Goal: Information Seeking & Learning: Learn about a topic

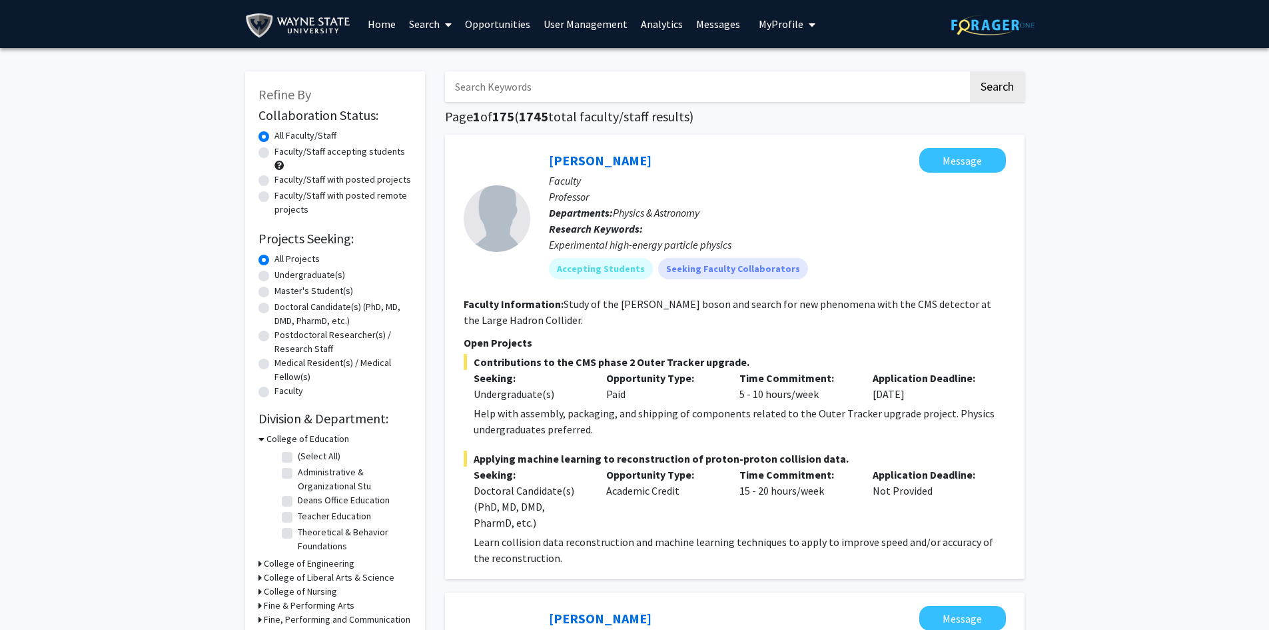
click at [780, 21] on span "My Profile" at bounding box center [781, 23] width 45 height 13
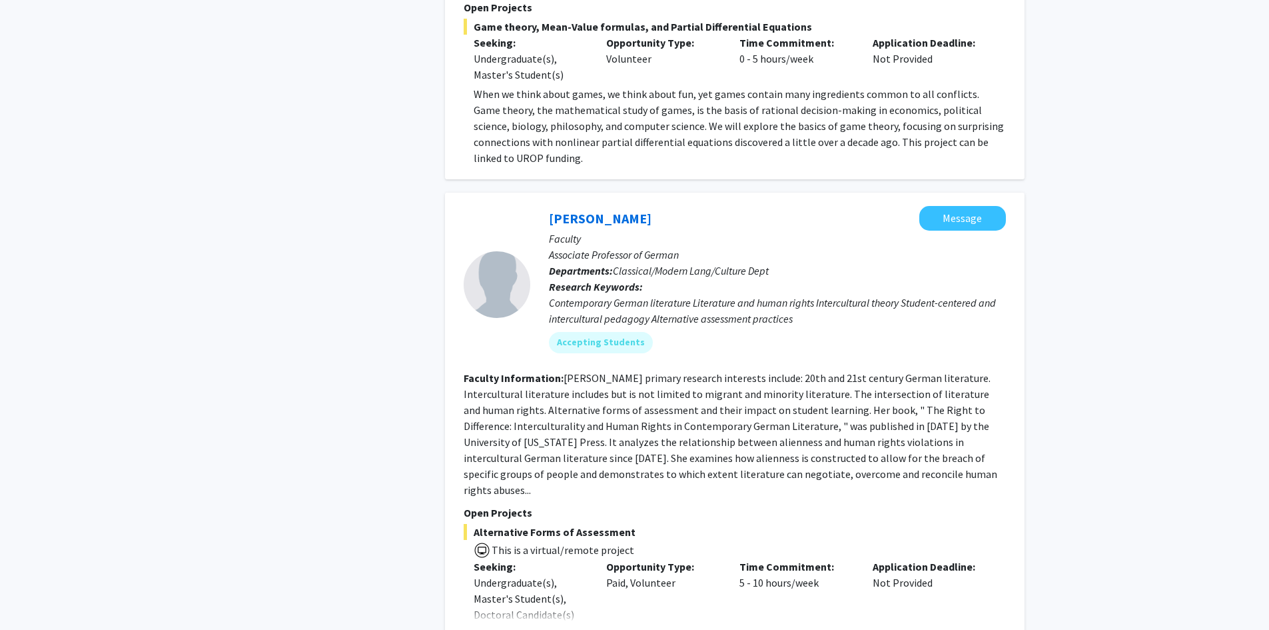
scroll to position [5574, 0]
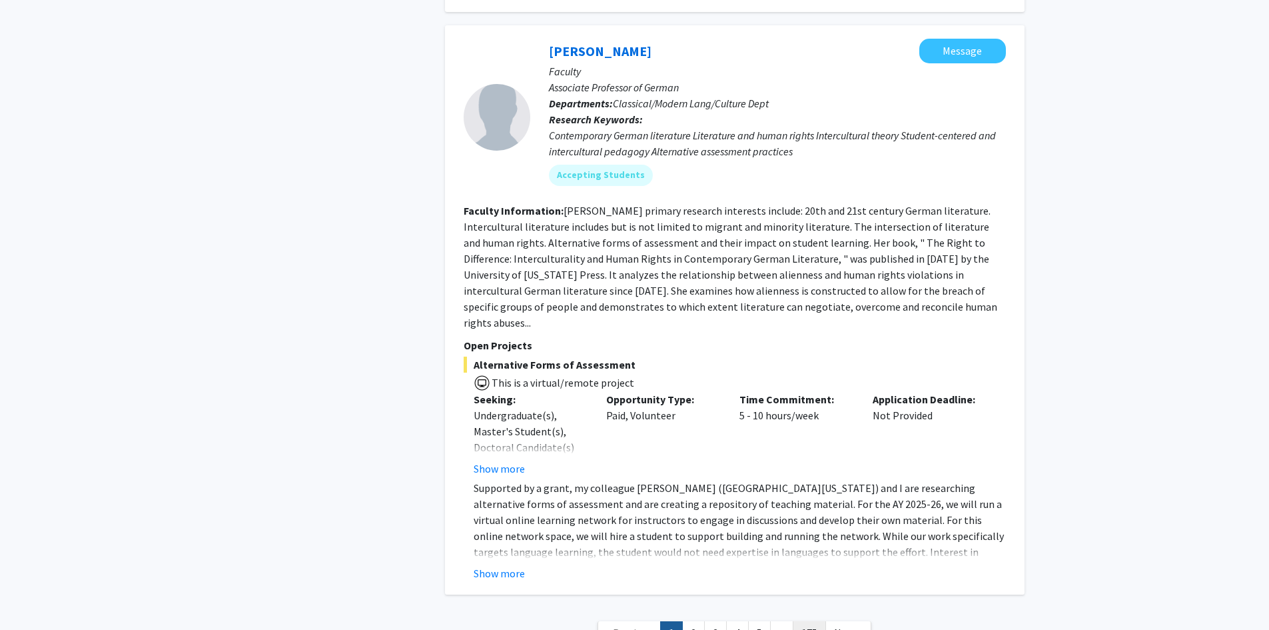
click at [810, 621] on link "175" at bounding box center [809, 632] width 33 height 23
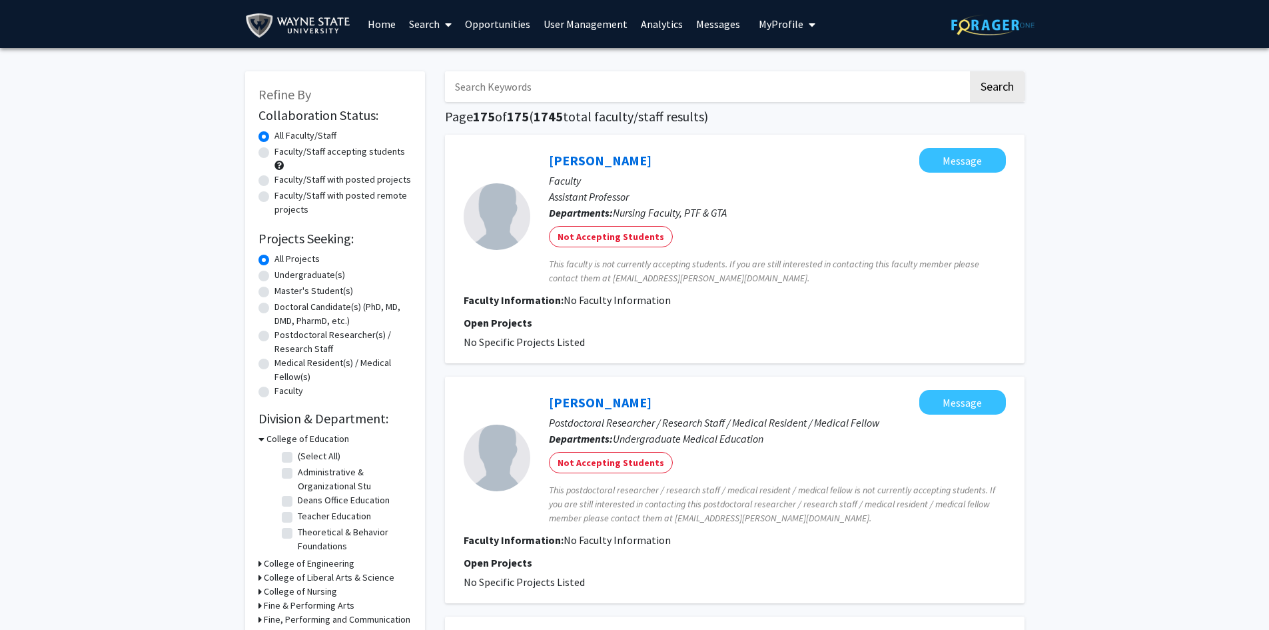
click at [275, 180] on label "Faculty/Staff with posted projects" at bounding box center [343, 180] width 137 height 14
click at [275, 180] on input "Faculty/Staff with posted projects" at bounding box center [279, 177] width 9 height 9
radio input "true"
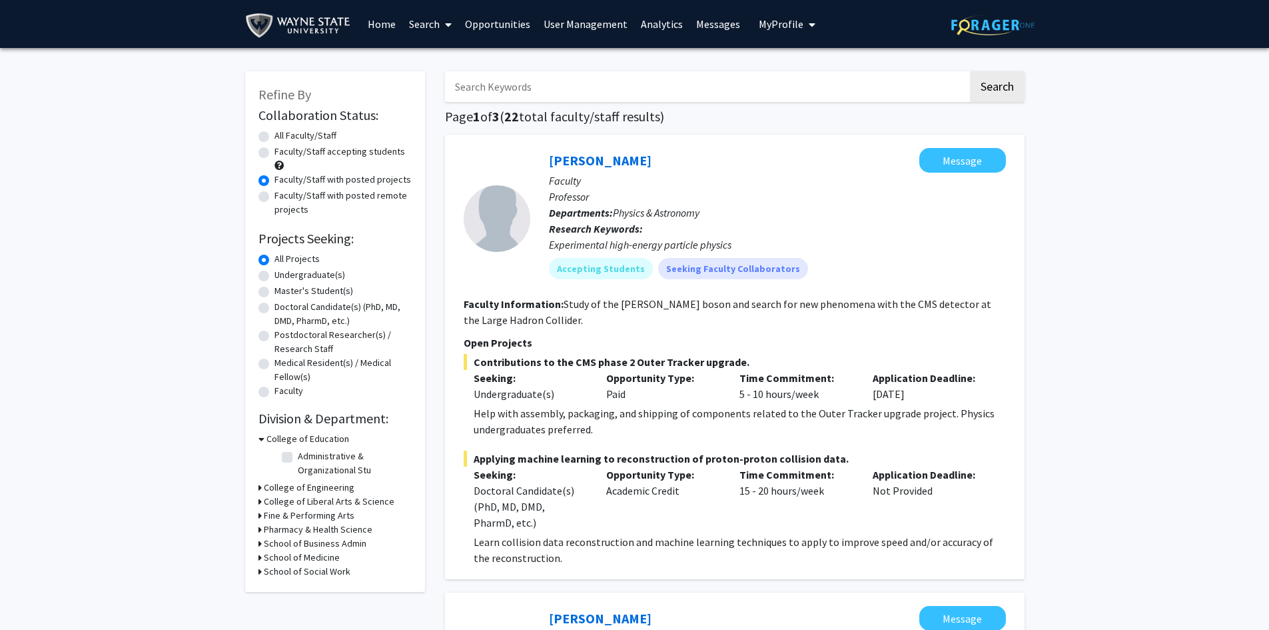
click at [275, 195] on label "Faculty/Staff with posted remote projects" at bounding box center [343, 203] width 137 height 28
click at [275, 195] on input "Faculty/Staff with posted remote projects" at bounding box center [279, 193] width 9 height 9
radio input "true"
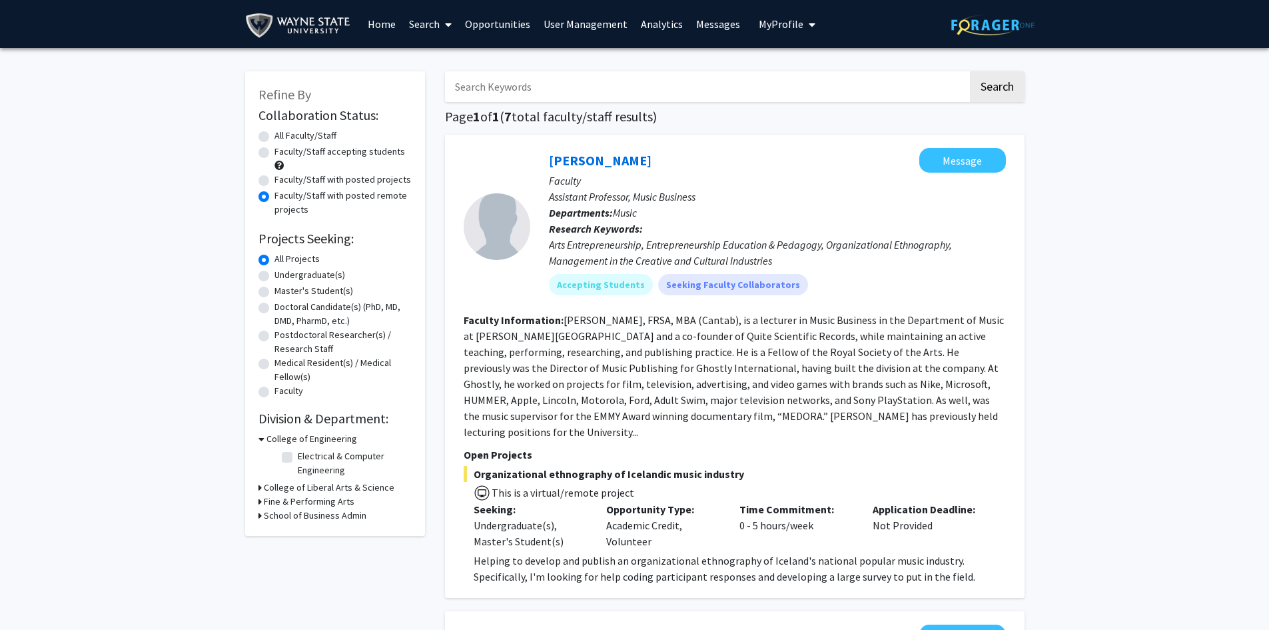
click at [275, 153] on label "Faculty/Staff accepting students" at bounding box center [340, 152] width 131 height 14
click at [275, 153] on input "Faculty/Staff accepting students" at bounding box center [279, 149] width 9 height 9
radio input "true"
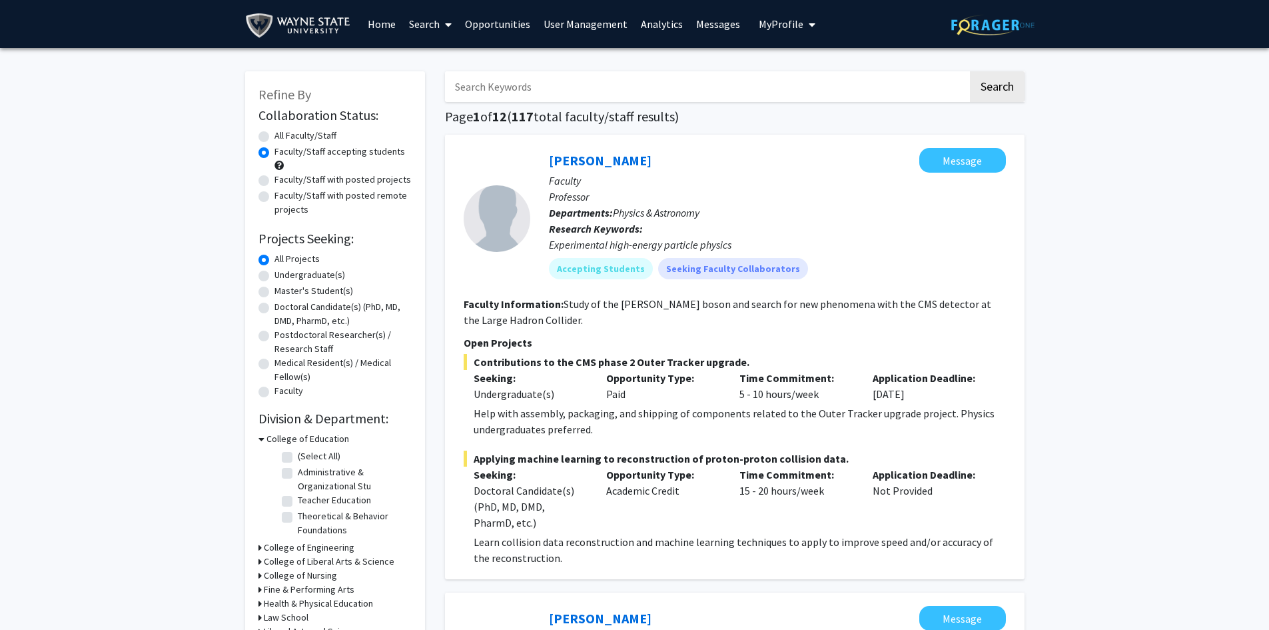
click at [275, 278] on label "Undergraduate(s)" at bounding box center [310, 275] width 71 height 14
click at [275, 277] on input "Undergraduate(s)" at bounding box center [279, 272] width 9 height 9
radio input "true"
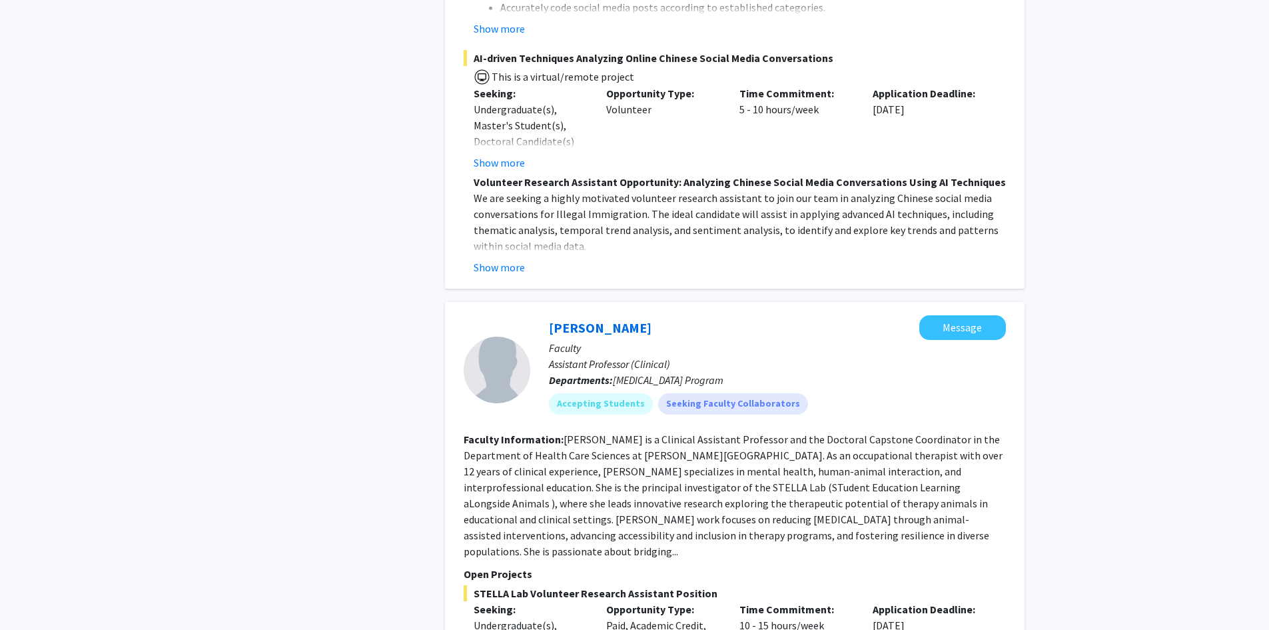
scroll to position [3598, 0]
